Goal: Find specific page/section

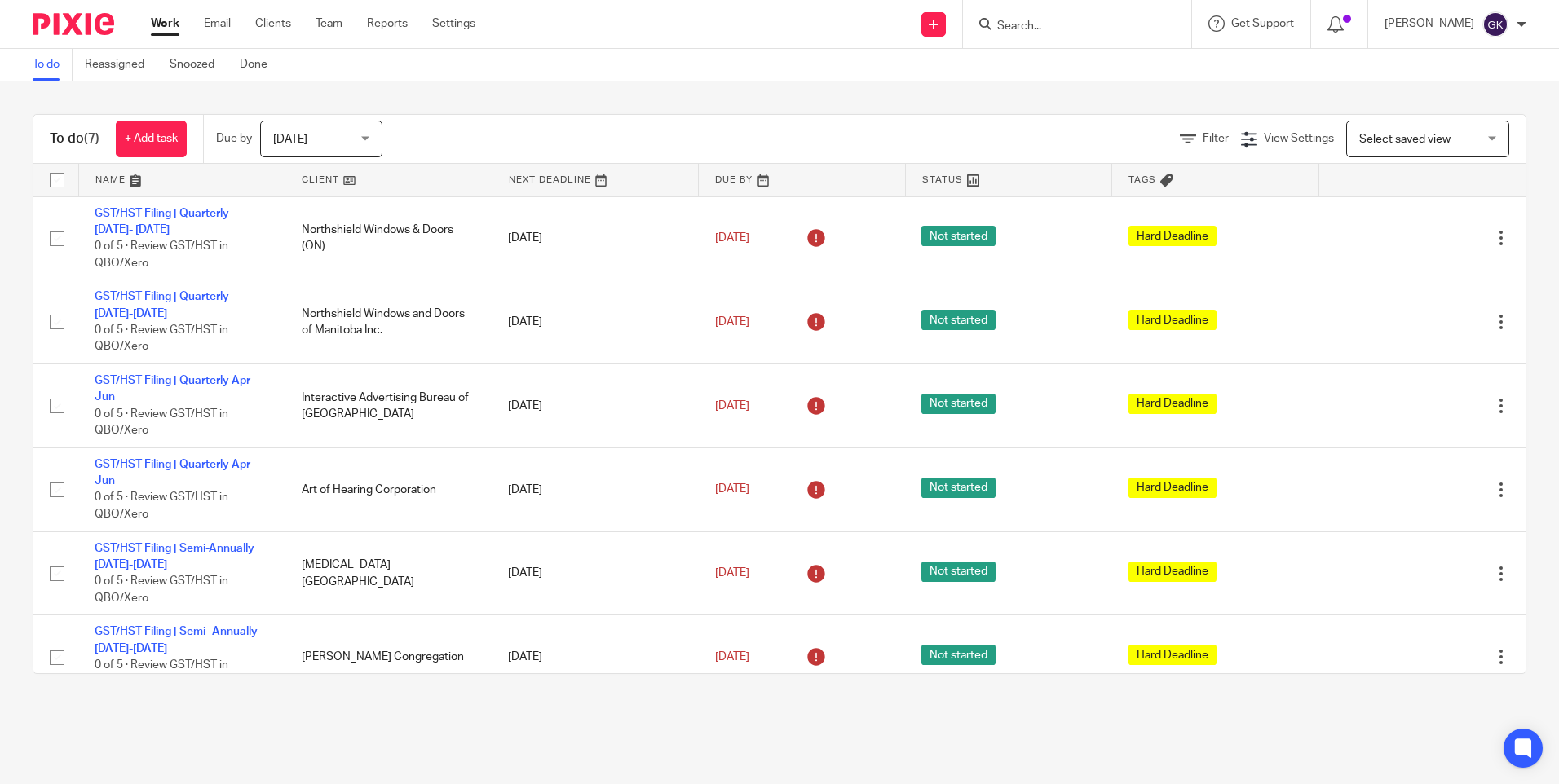
click at [1058, 31] on input "Search" at bounding box center [1069, 27] width 147 height 15
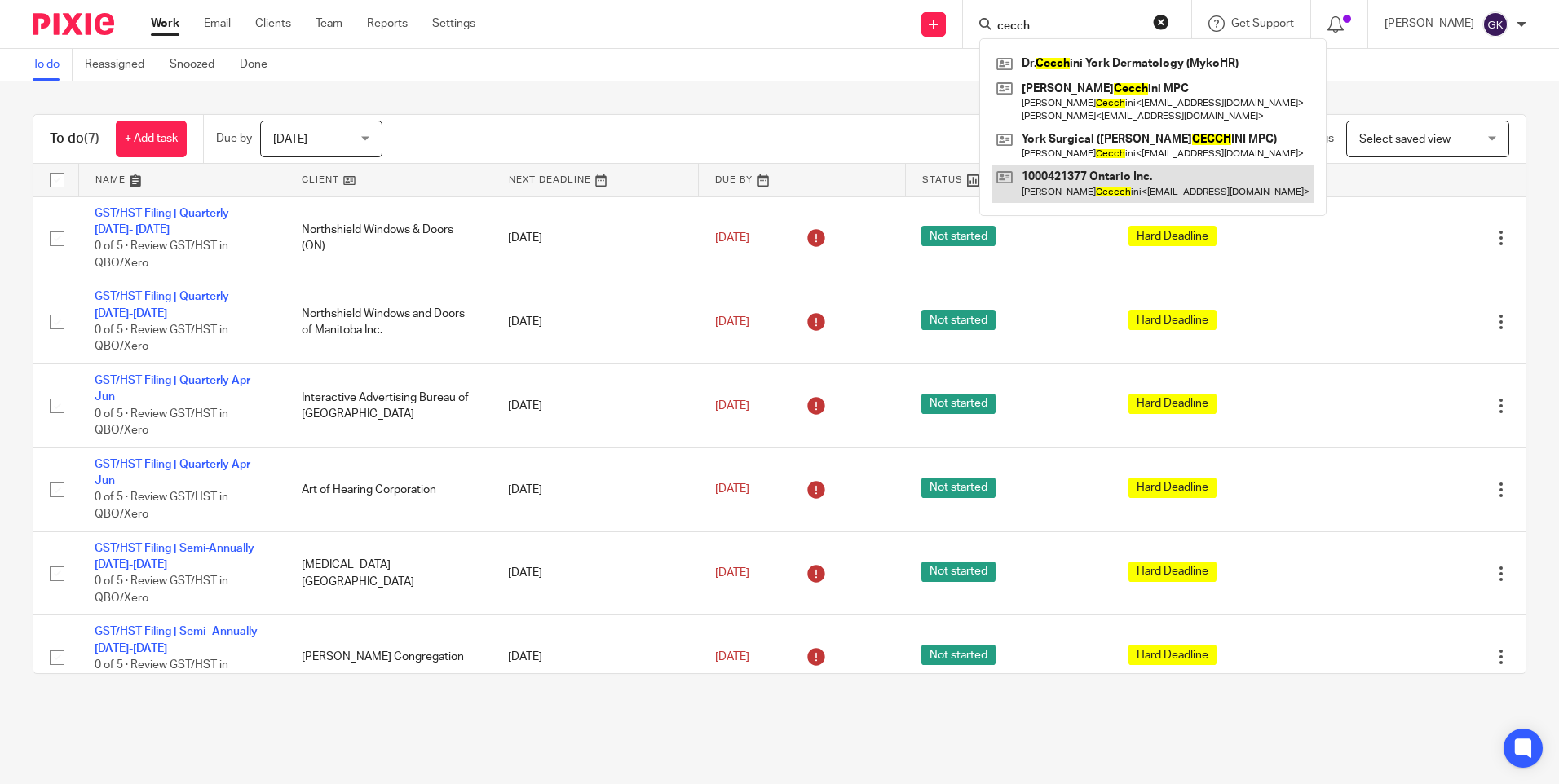
type input "cecch"
drag, startPoint x: 1155, startPoint y: 169, endPoint x: 1143, endPoint y: 164, distance: 13.0
click at [1154, 169] on link at bounding box center [1152, 182] width 321 height 37
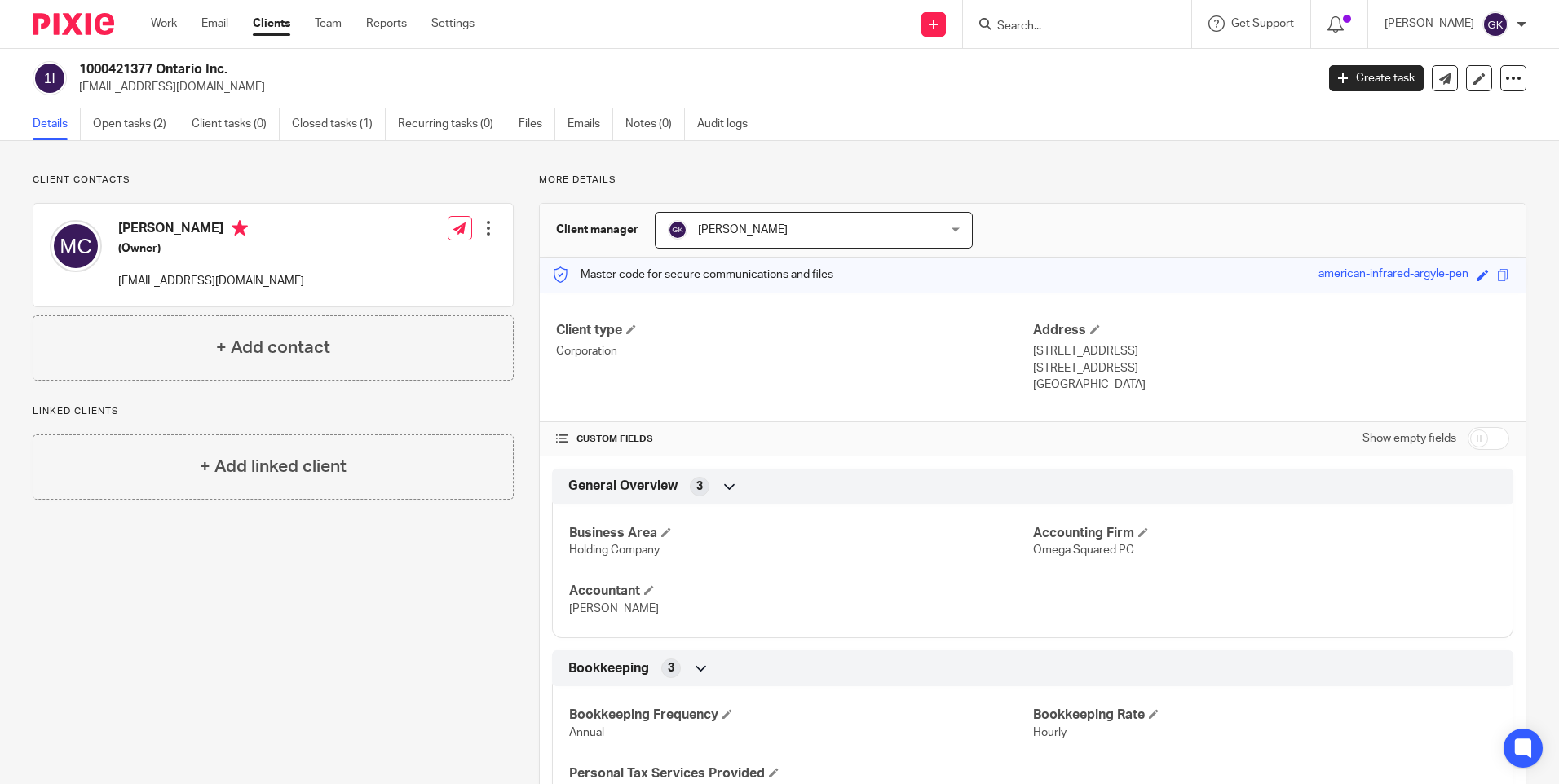
click at [1053, 21] on input "Search" at bounding box center [1069, 27] width 147 height 15
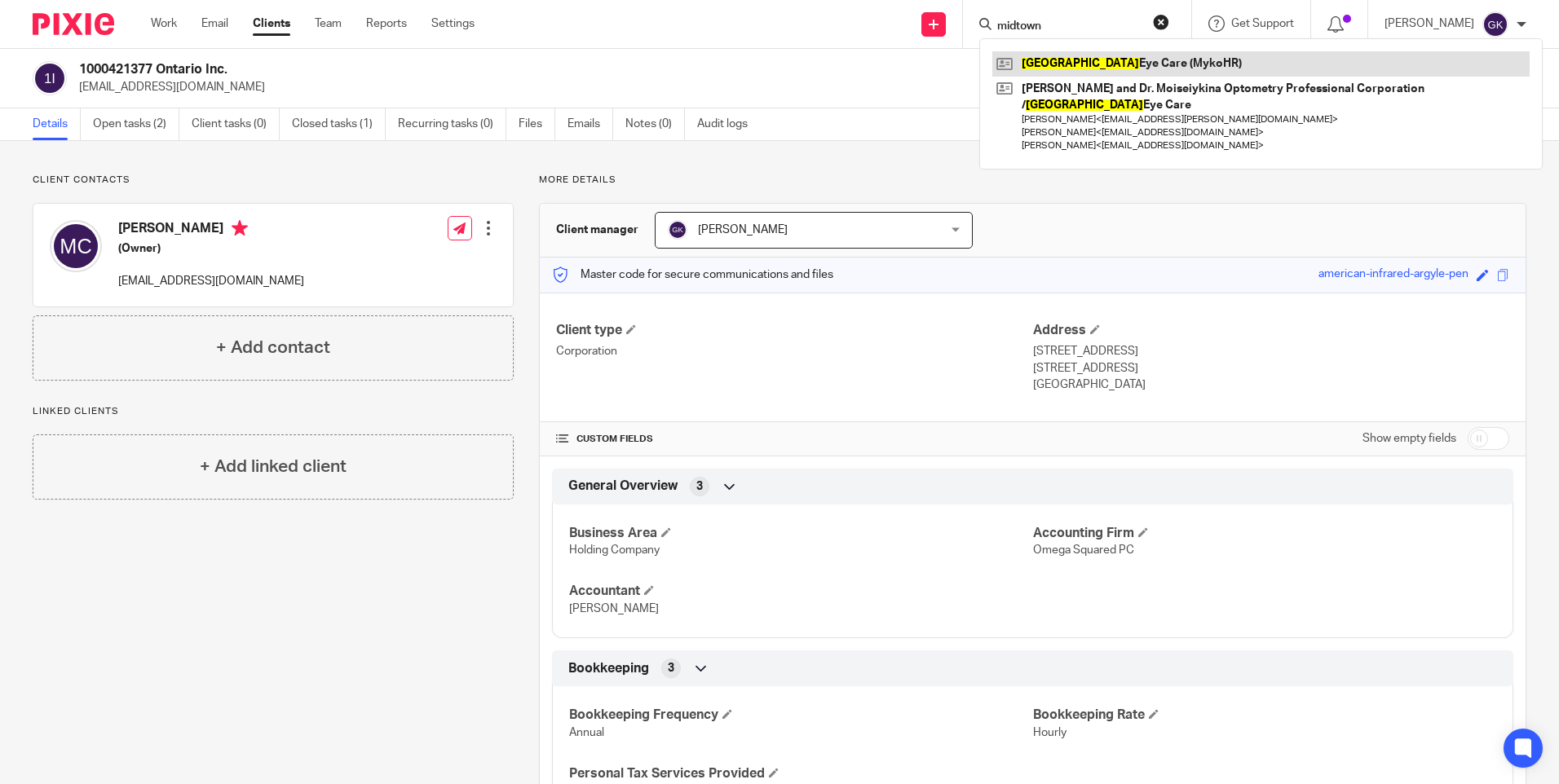
type input "midtown"
click at [1138, 63] on link at bounding box center [1260, 64] width 538 height 25
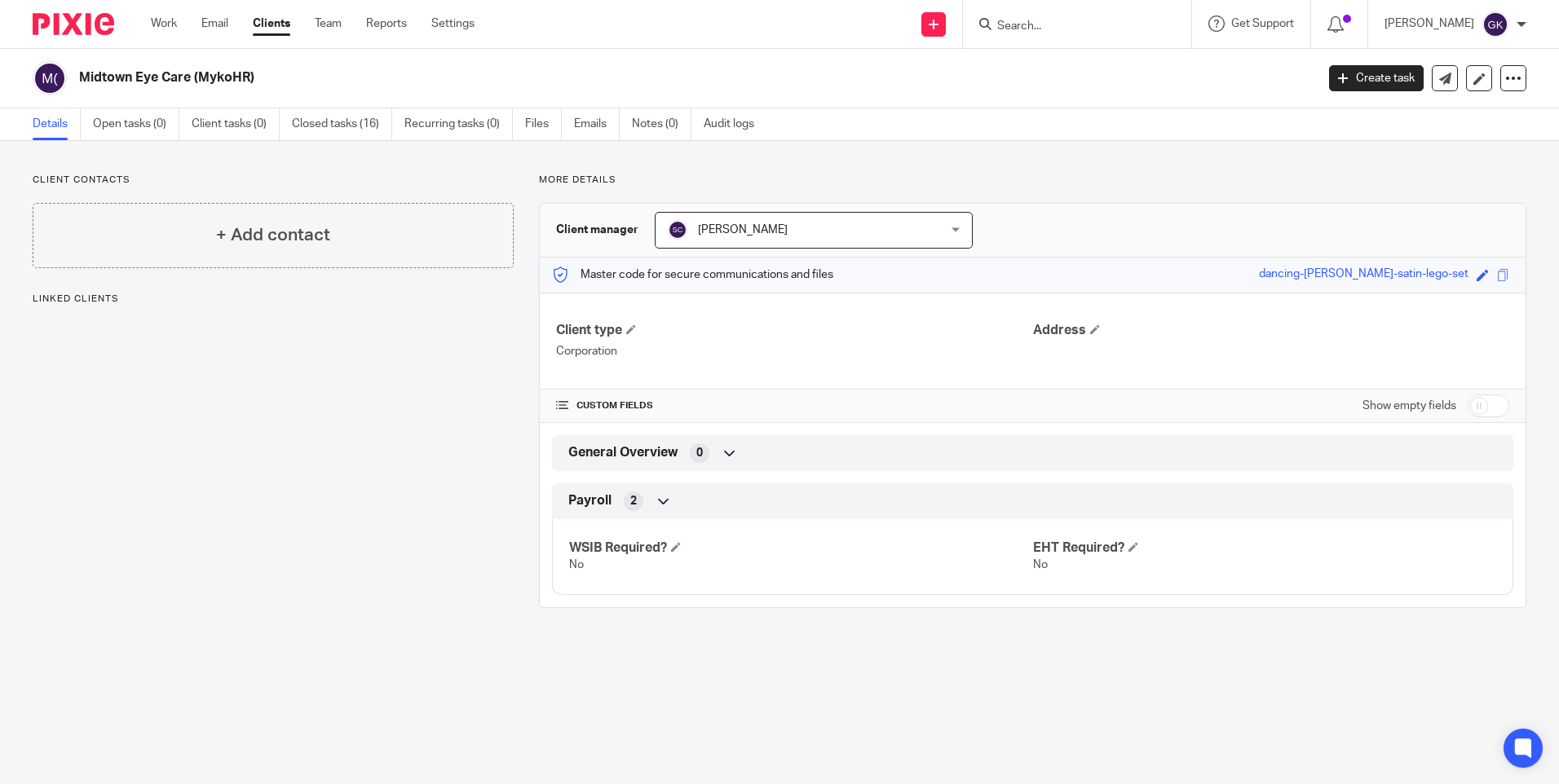
click at [1079, 27] on input "Search" at bounding box center [1069, 27] width 147 height 15
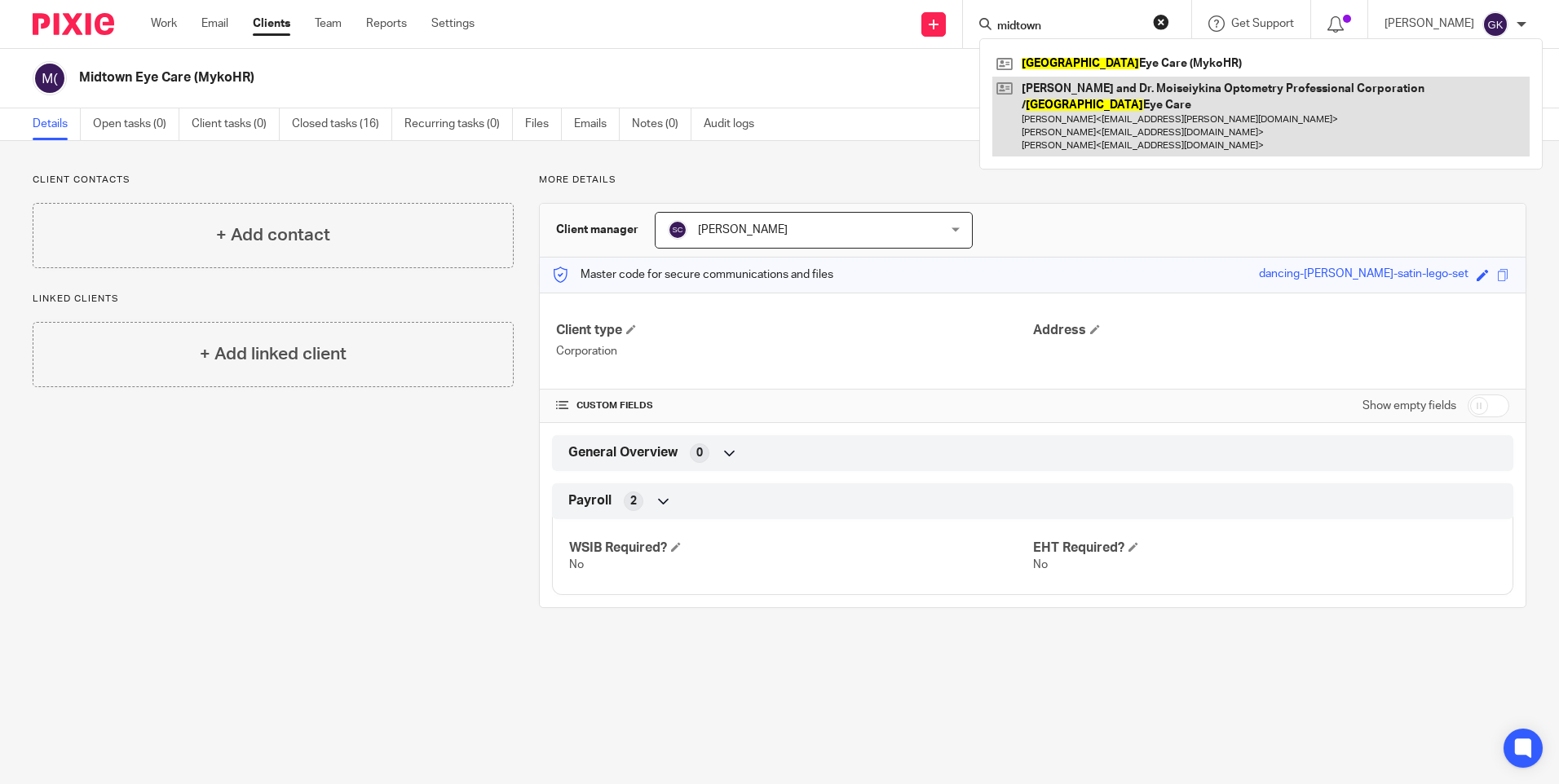
type input "midtown"
click at [1159, 88] on link at bounding box center [1260, 117] width 538 height 81
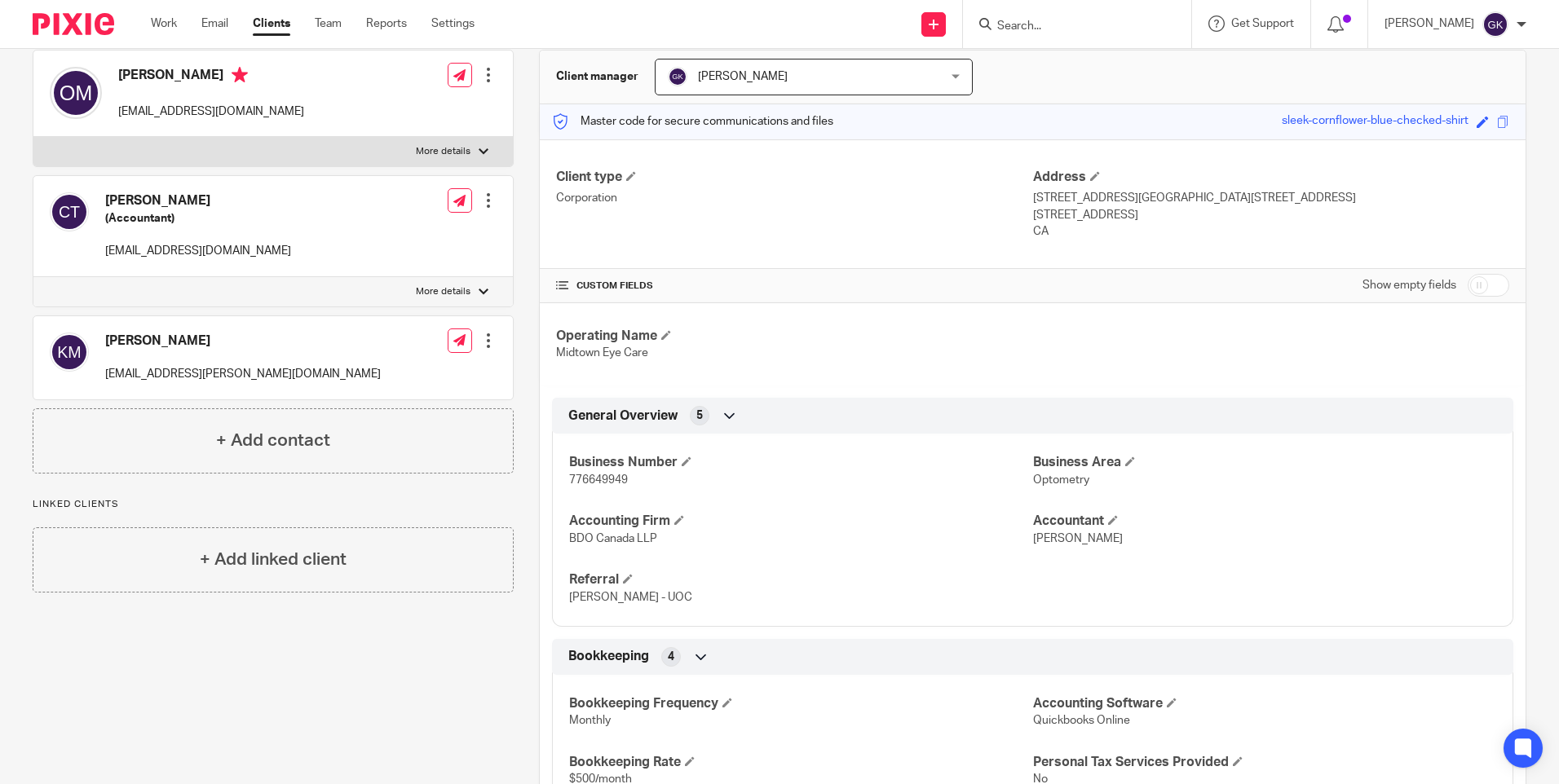
scroll to position [163, 0]
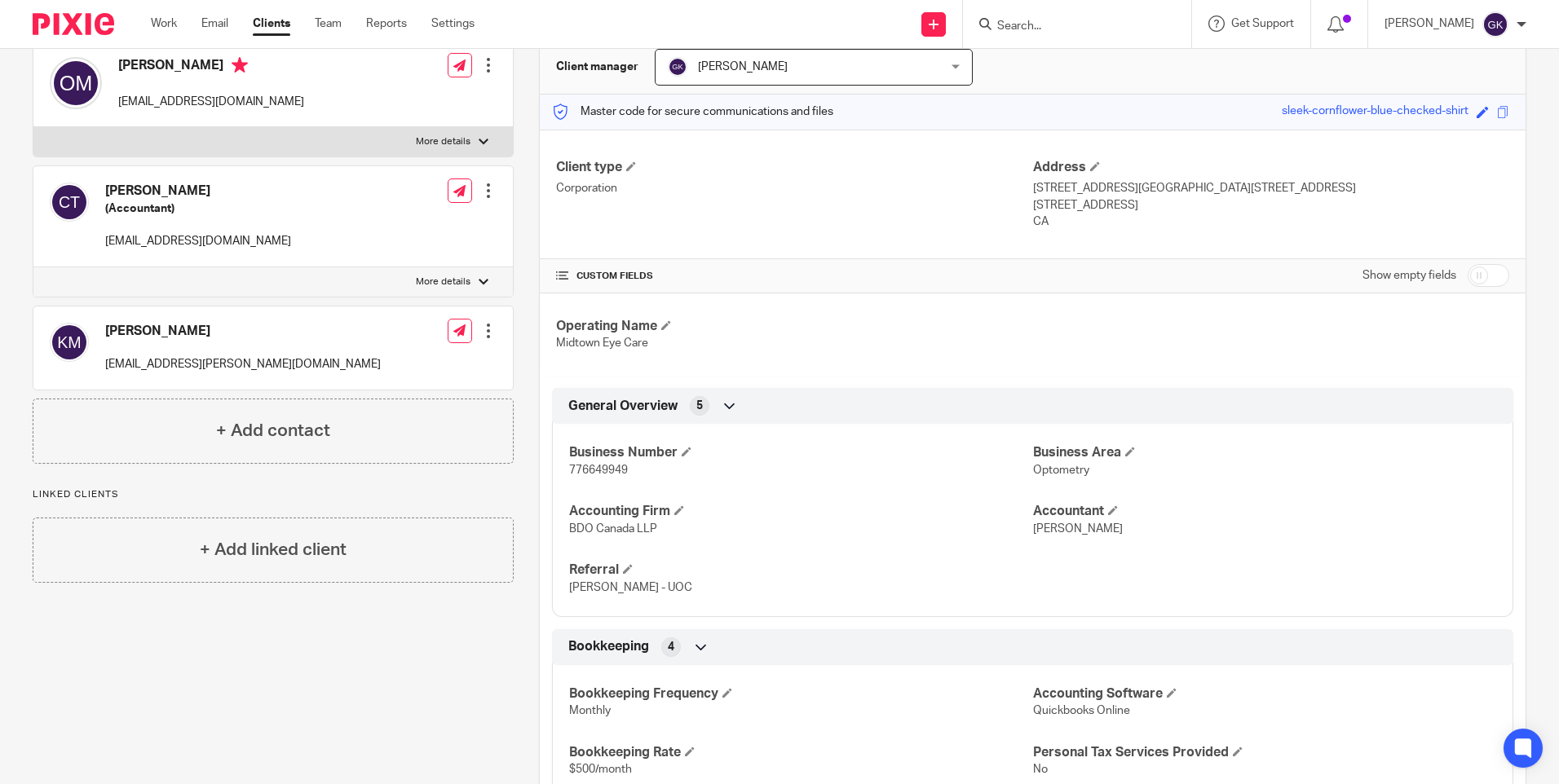
click at [1079, 528] on span "[PERSON_NAME]" at bounding box center [1078, 529] width 90 height 12
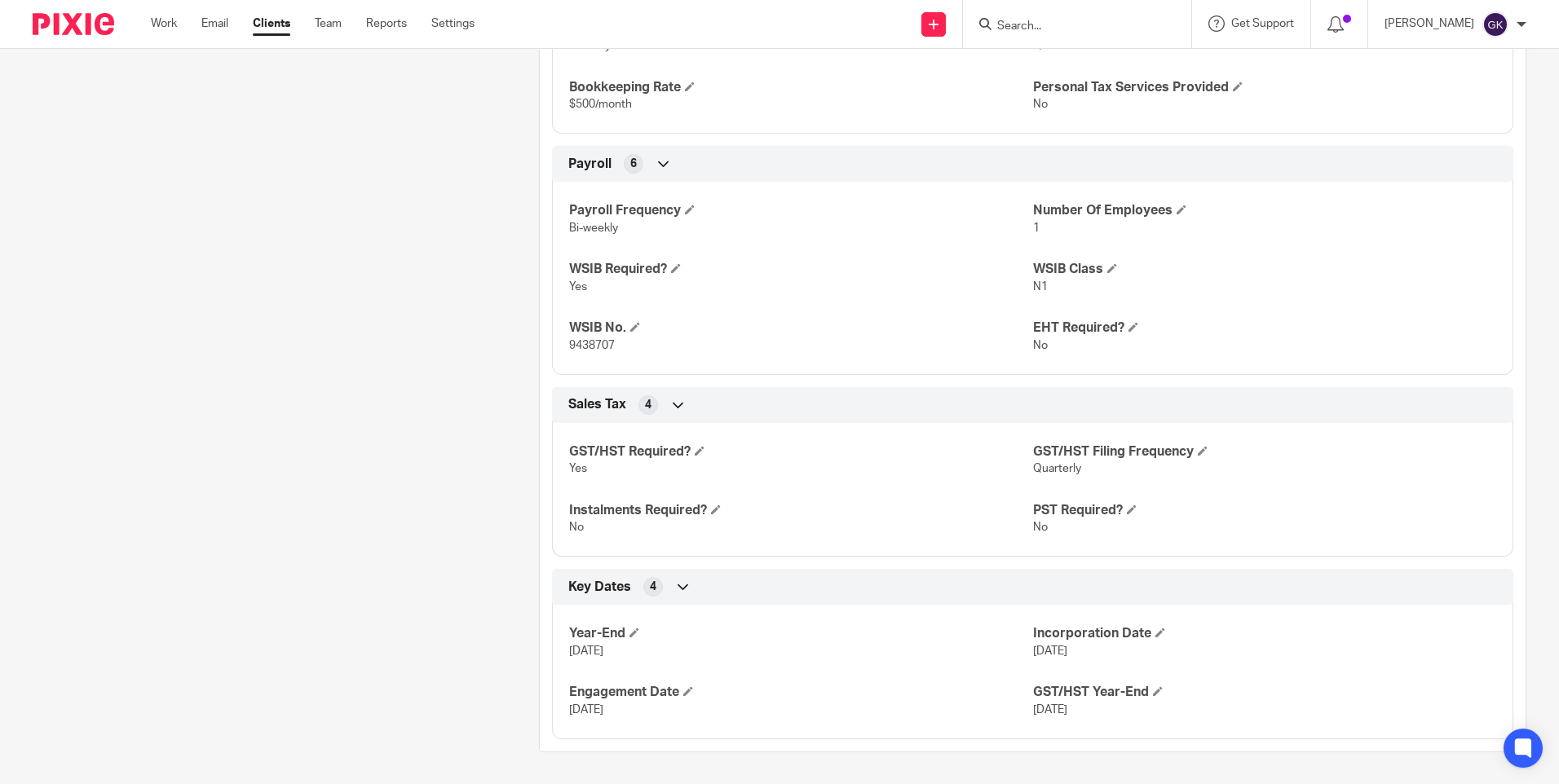
scroll to position [829, 0]
